Goal: Task Accomplishment & Management: Use online tool/utility

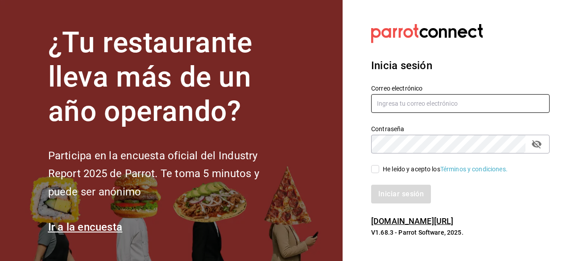
click at [447, 99] on input "text" at bounding box center [460, 103] width 178 height 19
click at [413, 103] on input "text" at bounding box center [460, 103] width 178 height 19
type input "admon@hotelespuntomx.com"
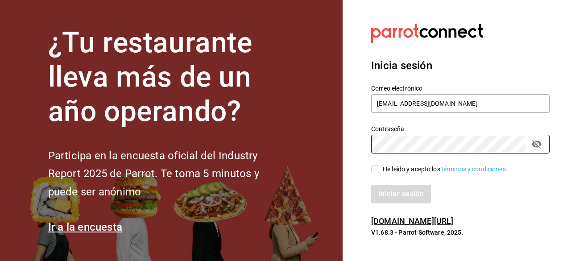
click at [370, 172] on div "He leído y acepto los Términos y condiciones." at bounding box center [454, 163] width 189 height 21
click at [374, 169] on input "He leído y acepto los Términos y condiciones." at bounding box center [375, 169] width 8 height 8
checkbox input "true"
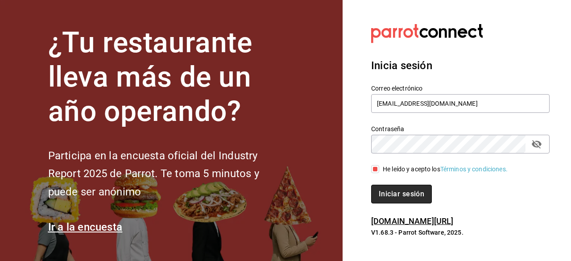
click at [391, 199] on button "Iniciar sesión" at bounding box center [401, 194] width 61 height 19
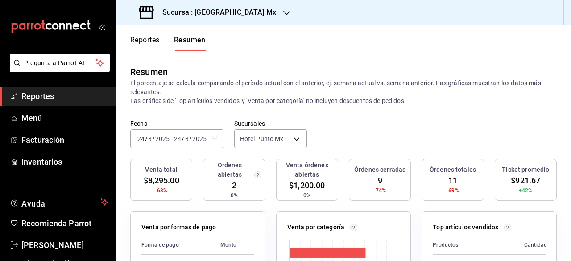
click at [241, 17] on h3 "Sucursal: [GEOGRAPHIC_DATA] Mx" at bounding box center [215, 12] width 121 height 11
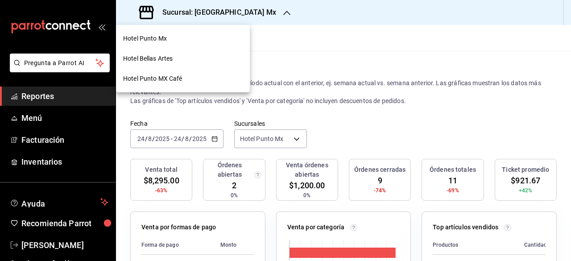
click at [168, 56] on span "Hotel Bellas Artes" at bounding box center [148, 58] width 50 height 9
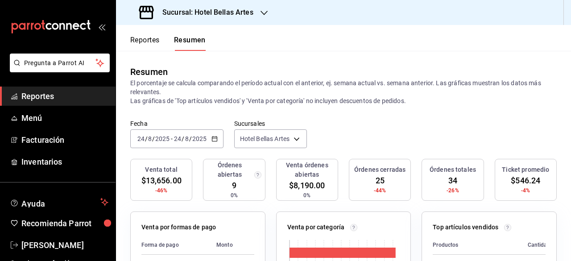
click at [162, 41] on div "Reportes Resumen" at bounding box center [167, 43] width 75 height 15
click at [151, 43] on button "Reportes" at bounding box center [144, 43] width 29 height 15
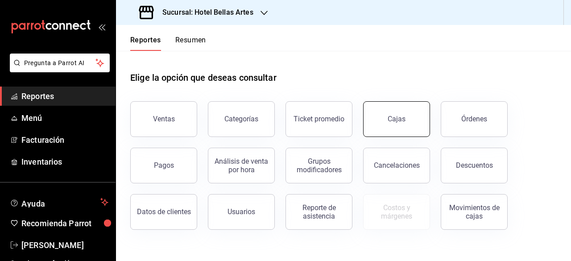
click at [407, 126] on button "Cajas" at bounding box center [396, 119] width 67 height 36
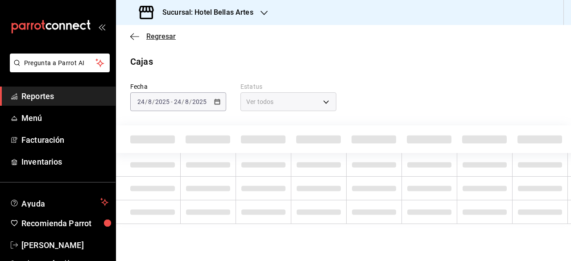
click at [140, 32] on span "Regresar" at bounding box center [153, 36] width 46 height 8
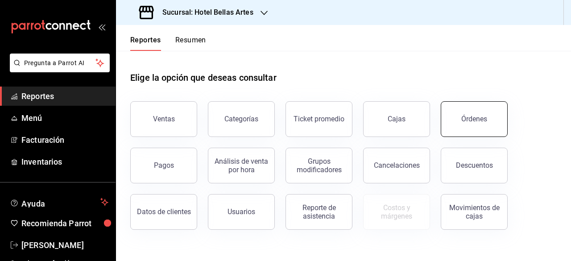
click at [493, 123] on button "Órdenes" at bounding box center [474, 119] width 67 height 36
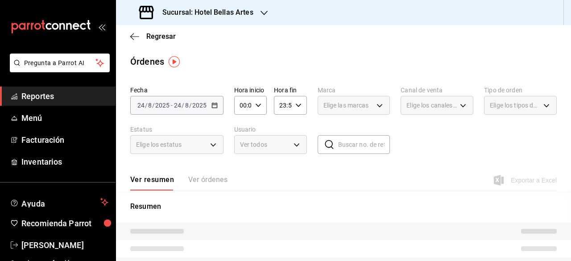
click at [190, 101] on div "[DATE] [DATE] - [DATE] [DATE]" at bounding box center [176, 105] width 93 height 19
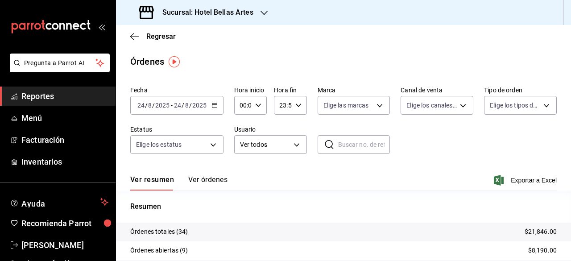
click at [190, 105] on span "/" at bounding box center [190, 105] width 3 height 7
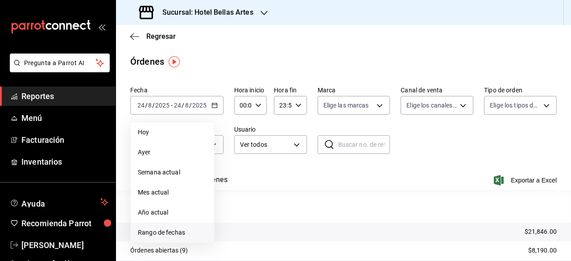
click at [189, 235] on span "Rango de fechas" at bounding box center [172, 232] width 69 height 9
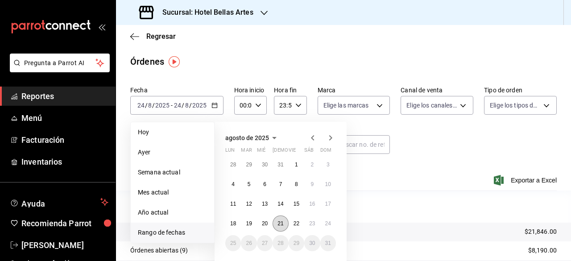
click at [284, 223] on button "21" at bounding box center [281, 223] width 16 height 16
click at [310, 225] on abbr "23" at bounding box center [312, 223] width 6 height 6
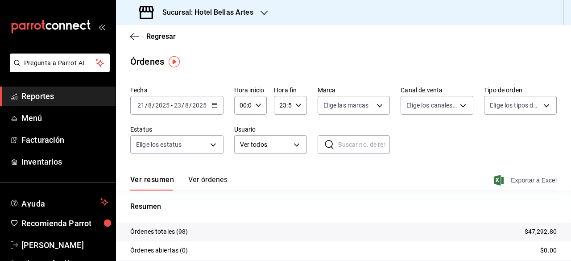
click at [526, 180] on span "Exportar a Excel" at bounding box center [526, 180] width 61 height 11
drag, startPoint x: 193, startPoint y: 66, endPoint x: 210, endPoint y: 69, distance: 17.8
click at [193, 66] on div "Órdenes" at bounding box center [343, 61] width 455 height 13
click at [161, 36] on span "Regresar" at bounding box center [160, 36] width 29 height 8
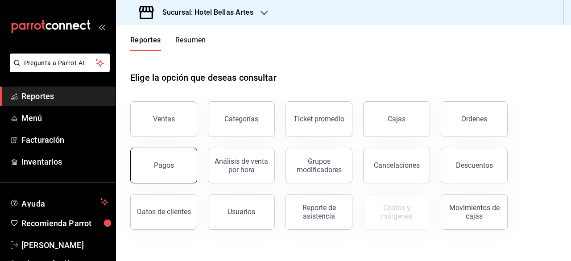
click at [171, 161] on div "Pagos" at bounding box center [164, 165] width 20 height 8
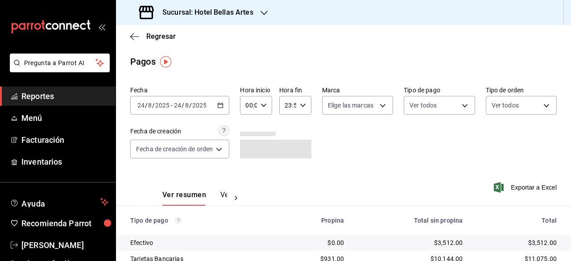
click at [195, 107] on input "2025" at bounding box center [199, 105] width 15 height 7
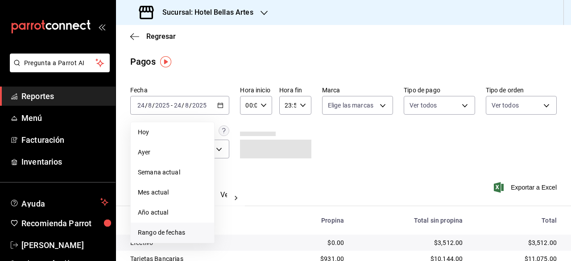
click at [181, 234] on span "Rango de fechas" at bounding box center [172, 232] width 69 height 9
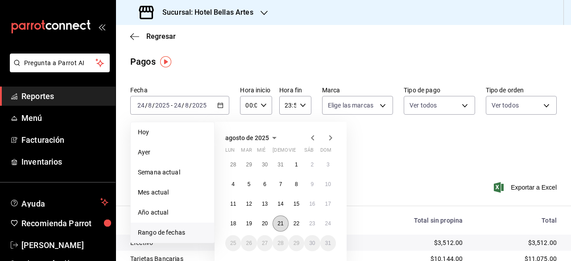
click at [279, 223] on abbr "21" at bounding box center [281, 223] width 6 height 6
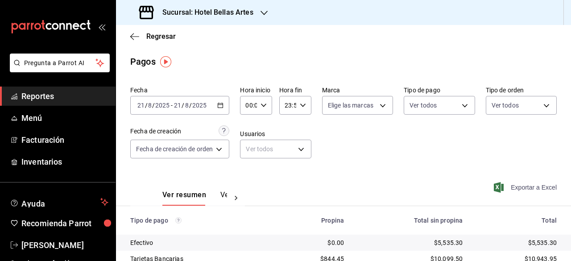
click at [527, 187] on span "Exportar a Excel" at bounding box center [526, 187] width 61 height 11
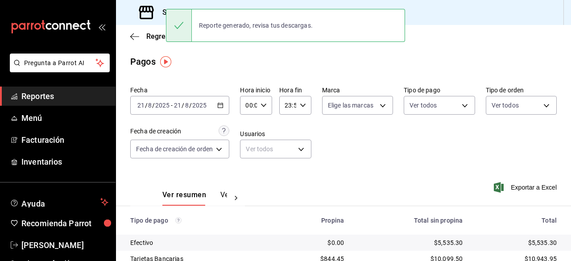
click at [192, 105] on input "2025" at bounding box center [199, 105] width 15 height 7
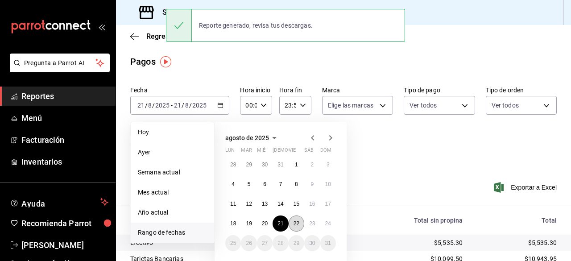
click at [302, 227] on button "22" at bounding box center [297, 223] width 16 height 16
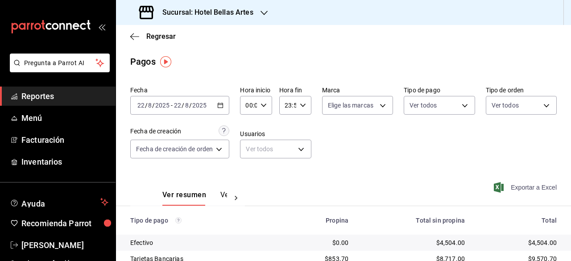
click at [534, 188] on span "Exportar a Excel" at bounding box center [526, 187] width 61 height 11
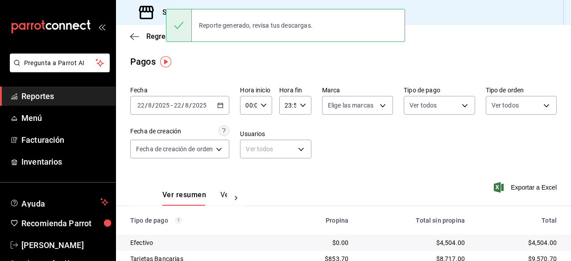
click at [195, 111] on div "[DATE] [DATE] - [DATE] [DATE]" at bounding box center [179, 105] width 99 height 19
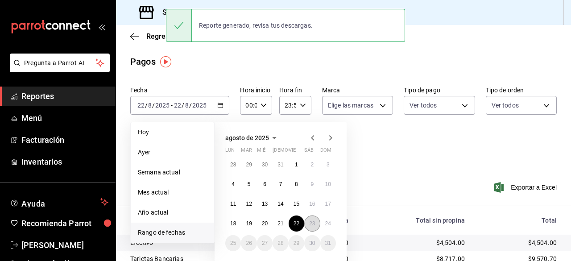
click at [311, 221] on abbr "23" at bounding box center [312, 223] width 6 height 6
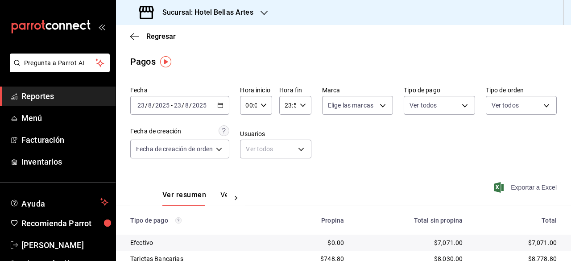
click at [539, 191] on span "Exportar a Excel" at bounding box center [526, 187] width 61 height 11
